Goal: Find specific page/section: Find specific page/section

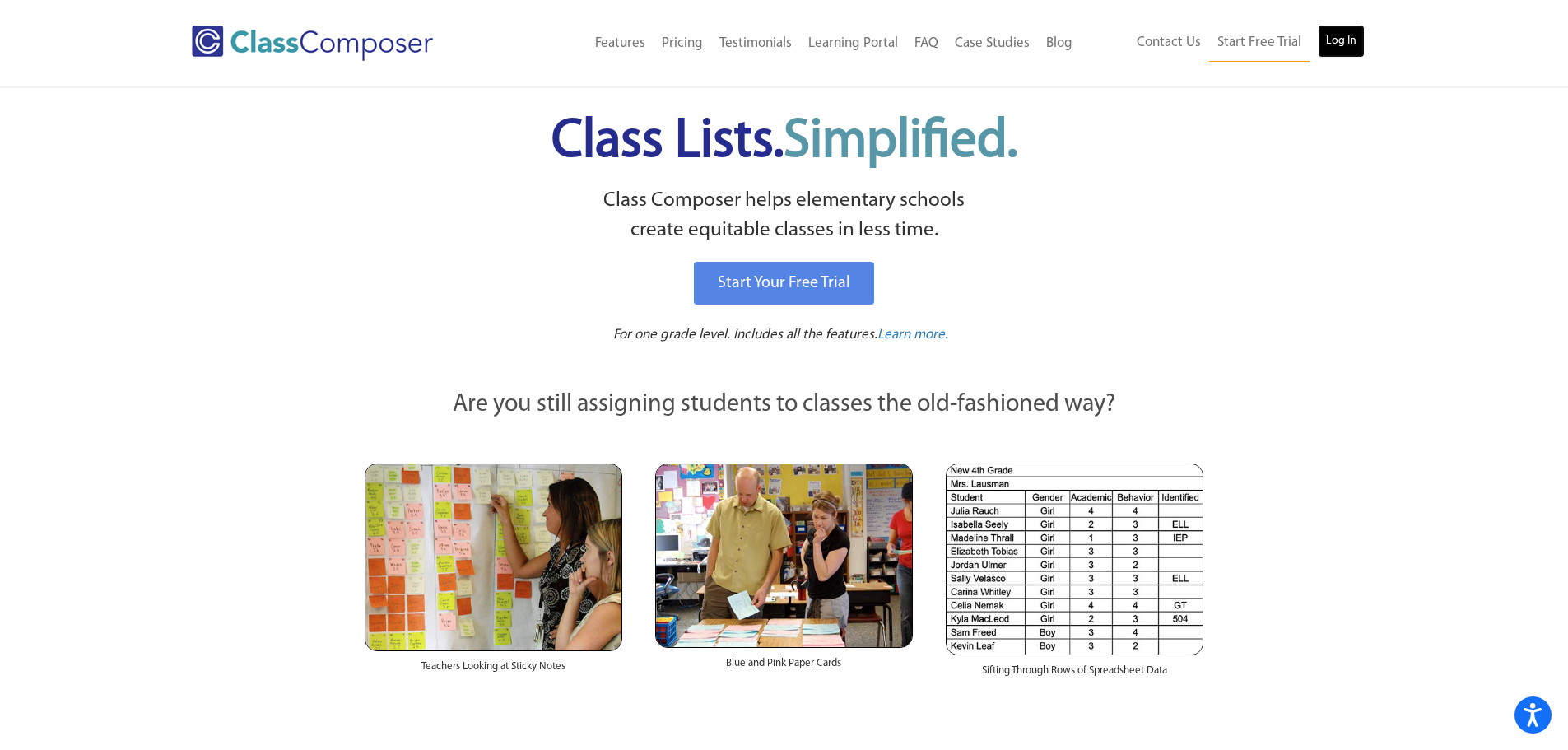
click at [1346, 44] on link "Log In" at bounding box center [1341, 41] width 47 height 33
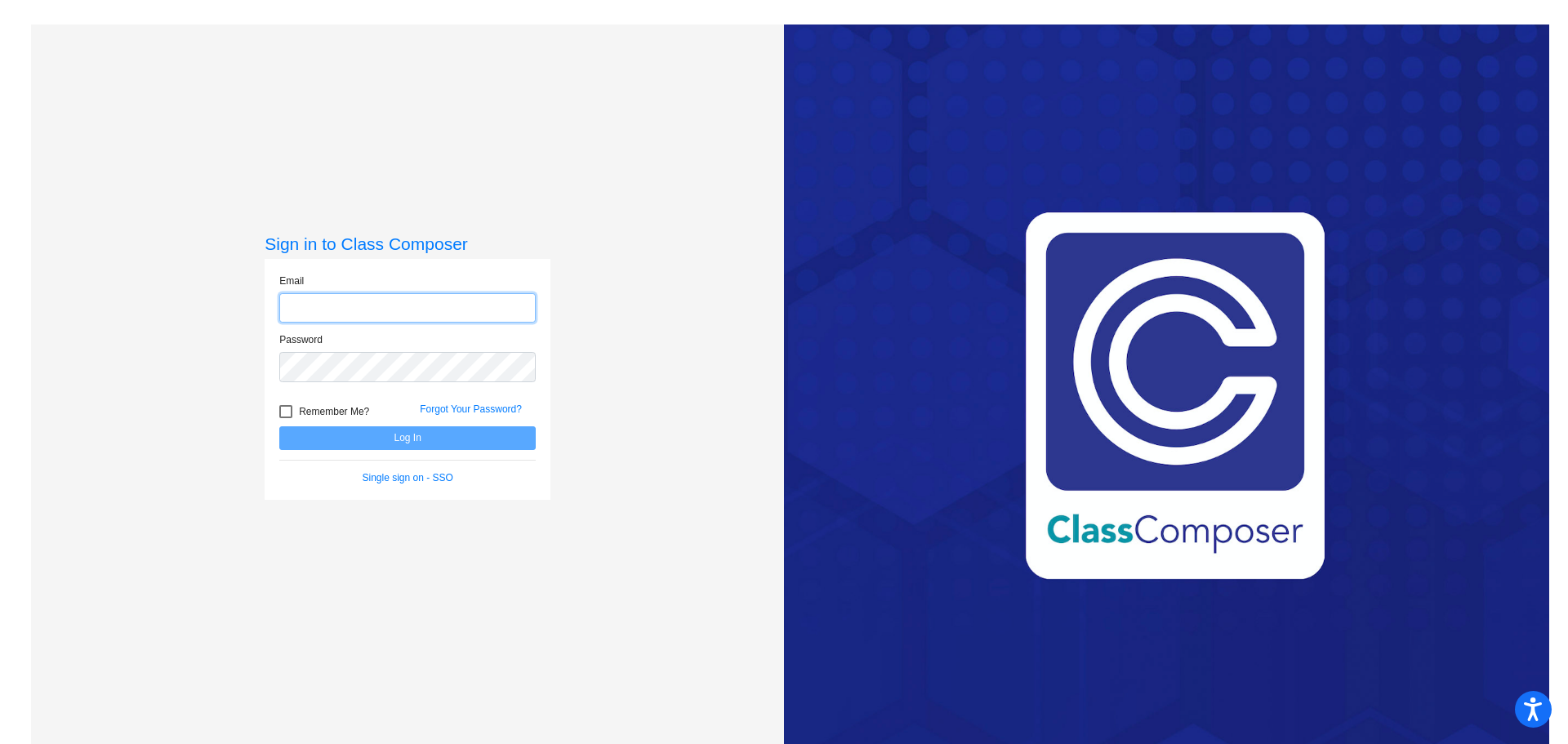
type input "andrew.schrant@jeffco.k12.co.us"
click at [329, 442] on button "Log In" at bounding box center [407, 438] width 257 height 24
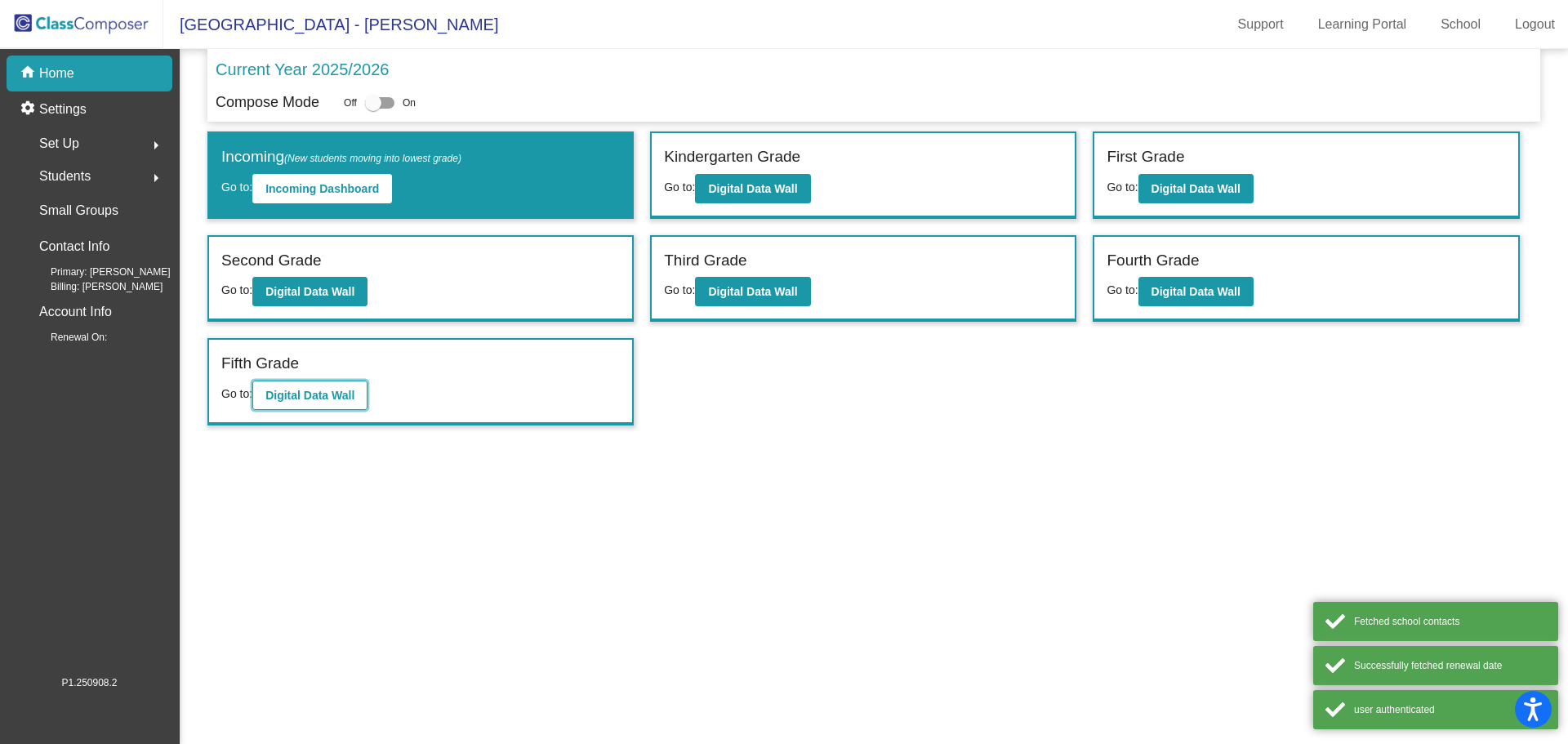
click at [317, 391] on b "Digital Data Wall" at bounding box center [310, 395] width 89 height 13
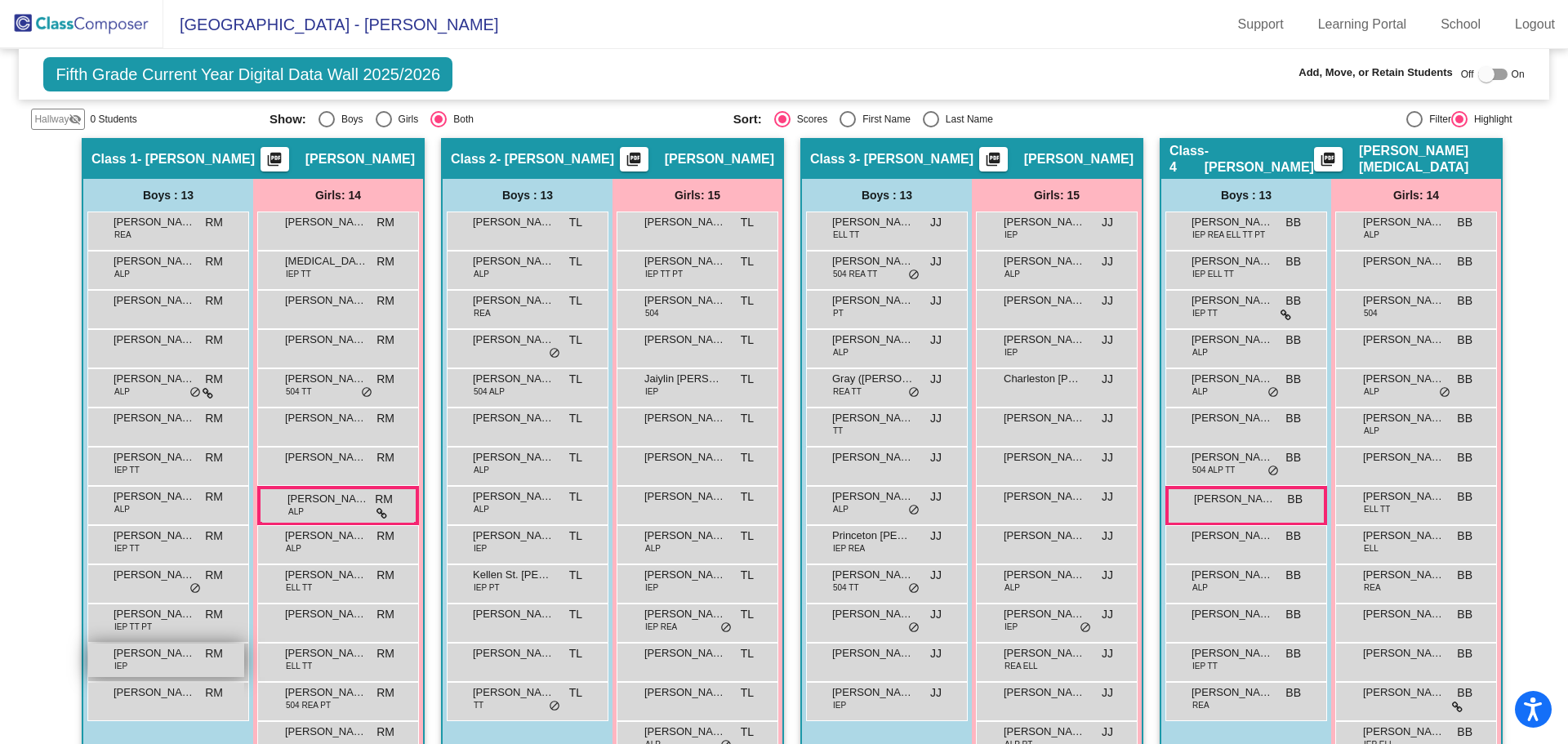
scroll to position [200, 0]
